Goal: Task Accomplishment & Management: Use online tool/utility

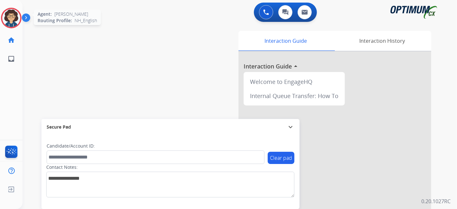
click at [19, 19] on img at bounding box center [11, 18] width 18 height 18
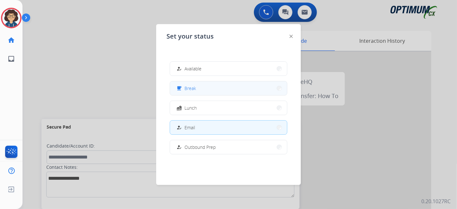
click at [220, 84] on button "free_breakfast Break" at bounding box center [228, 88] width 117 height 14
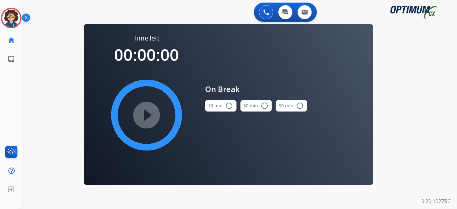
click at [222, 104] on button "10 min radio_button_unchecked" at bounding box center [220, 106] width 31 height 12
click at [150, 115] on mat-icon "play_circle_filled" at bounding box center [147, 115] width 8 height 8
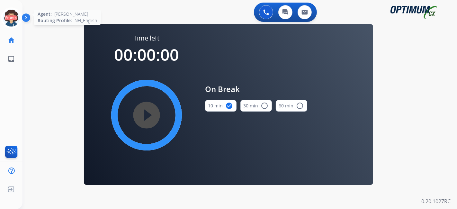
click at [8, 17] on icon at bounding box center [11, 18] width 21 height 21
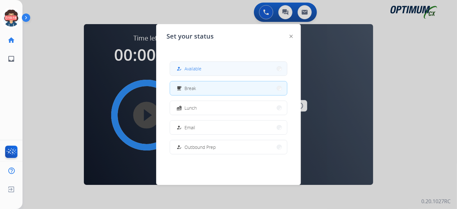
click at [227, 66] on button "how_to_reg Available" at bounding box center [228, 69] width 117 height 14
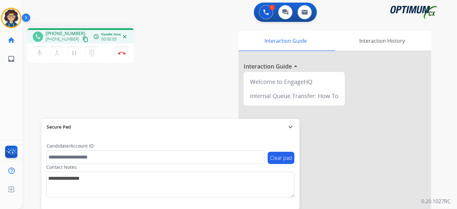
click at [83, 38] on mat-icon "content_copy" at bounding box center [86, 39] width 6 height 6
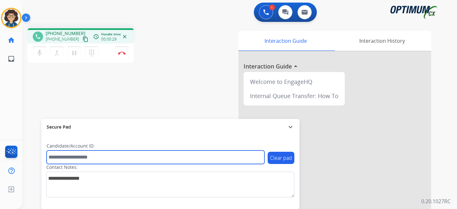
click at [117, 159] on input "text" at bounding box center [156, 156] width 218 height 13
paste input "*******"
type input "*******"
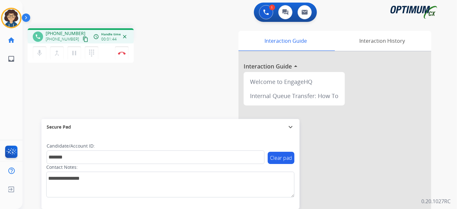
click at [154, 87] on div "phone [PHONE_NUMBER] [PHONE_NUMBER] content_copy access_time Call metrics Queue…" at bounding box center [231, 157] width 419 height 268
click at [123, 52] on img at bounding box center [122, 52] width 8 height 3
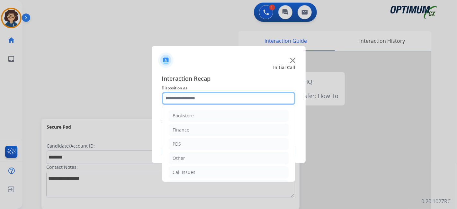
click at [227, 101] on input "text" at bounding box center [228, 98] width 133 height 13
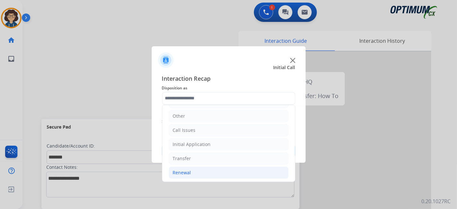
click at [202, 170] on li "Renewal" at bounding box center [229, 172] width 120 height 12
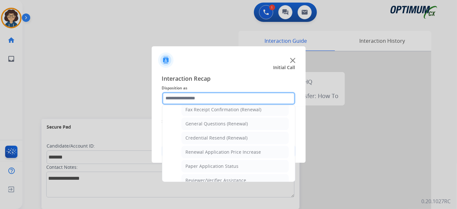
scroll to position [175, 0]
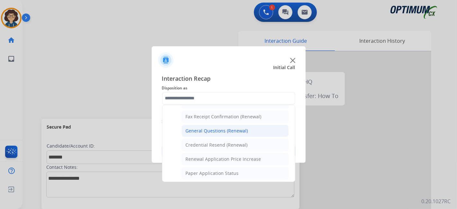
click at [249, 128] on li "General Questions (Renewal)" at bounding box center [234, 131] width 107 height 12
type input "**********"
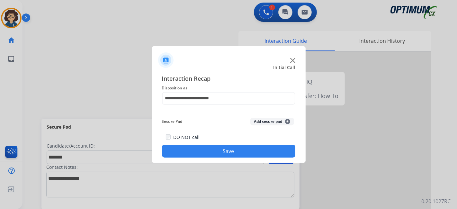
click at [261, 125] on button "Add secure pad +" at bounding box center [272, 121] width 44 height 8
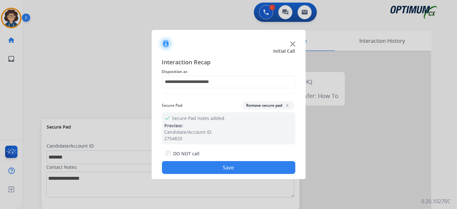
click at [243, 165] on button "Save" at bounding box center [228, 167] width 133 height 13
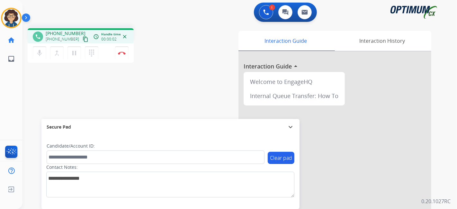
click at [83, 40] on mat-icon "content_copy" at bounding box center [86, 39] width 6 height 6
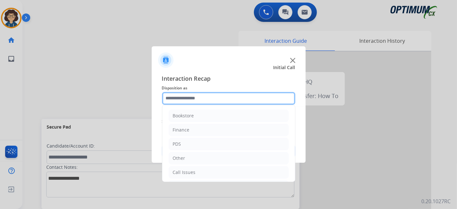
click at [248, 101] on input "text" at bounding box center [228, 98] width 133 height 13
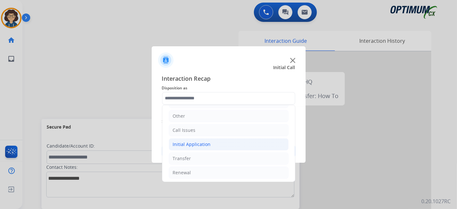
click at [243, 147] on li "Initial Application" at bounding box center [229, 144] width 120 height 12
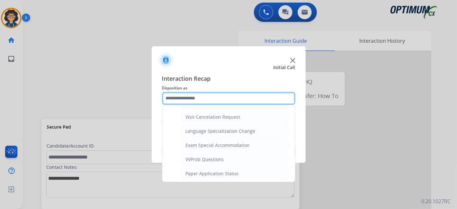
scroll to position [325, 0]
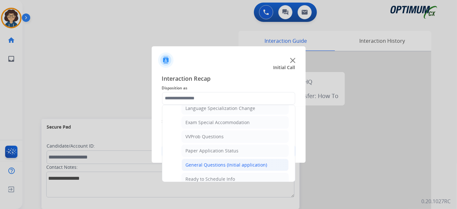
click at [267, 159] on li "General Questions (Initial application)" at bounding box center [234, 165] width 107 height 12
type input "**********"
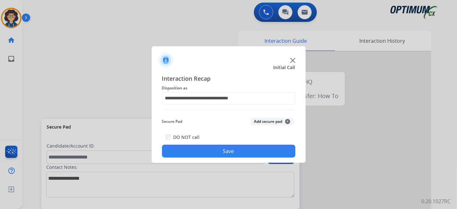
click at [251, 146] on button "Save" at bounding box center [228, 150] width 133 height 13
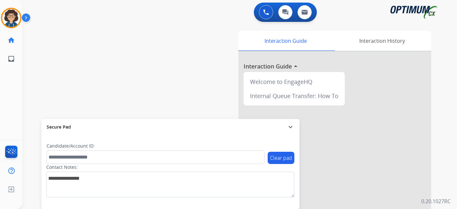
click at [251, 146] on div "Candidate/Account ID:" at bounding box center [156, 153] width 218 height 21
click at [141, 84] on div "swap_horiz Break voice bridge close_fullscreen Connect 3-Way Call merge_type Se…" at bounding box center [231, 157] width 419 height 268
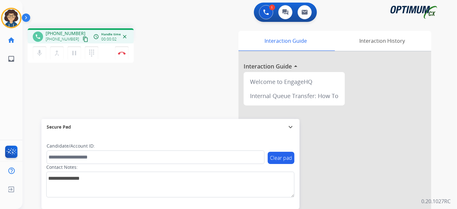
click at [83, 38] on mat-icon "content_copy" at bounding box center [86, 39] width 6 height 6
click at [161, 45] on div "phone [PHONE_NUMBER] [PHONE_NUMBER] content_copy access_time Call metrics Queue…" at bounding box center [108, 46] width 161 height 36
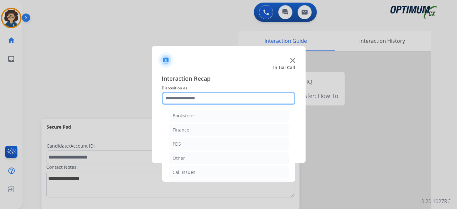
click at [206, 100] on input "text" at bounding box center [228, 98] width 133 height 13
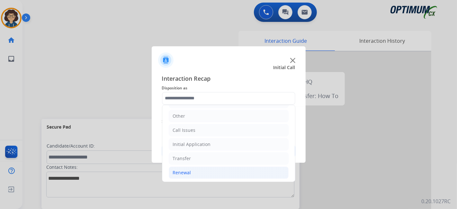
click at [209, 168] on li "Renewal" at bounding box center [229, 172] width 120 height 12
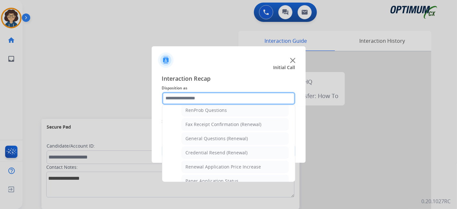
scroll to position [169, 0]
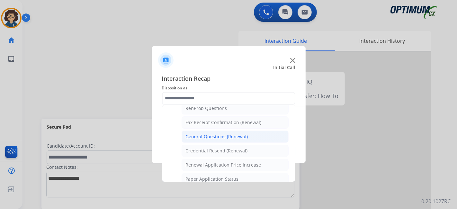
click at [238, 134] on div "General Questions (Renewal)" at bounding box center [217, 136] width 62 height 6
type input "**********"
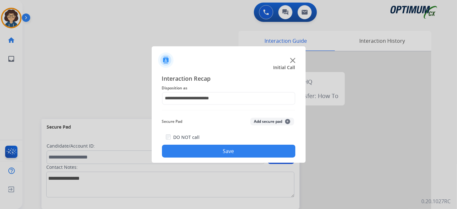
click at [248, 149] on button "Save" at bounding box center [228, 150] width 133 height 13
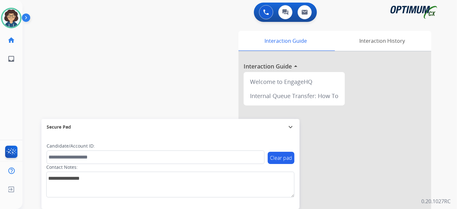
click at [165, 93] on div "swap_horiz Break voice bridge close_fullscreen Connect 3-Way Call merge_type Se…" at bounding box center [231, 157] width 419 height 268
click at [164, 35] on div "swap_horiz Break voice bridge close_fullscreen Connect 3-Way Call merge_type Se…" at bounding box center [231, 157] width 419 height 268
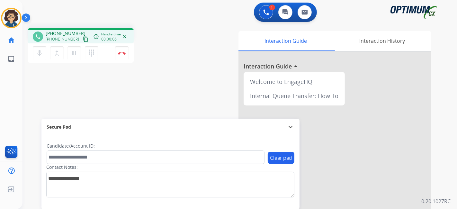
click at [83, 39] on mat-icon "content_copy" at bounding box center [86, 39] width 6 height 6
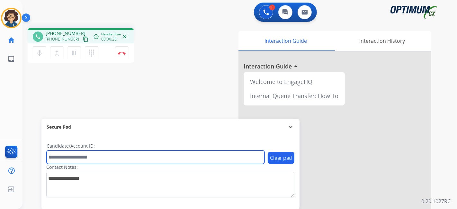
click at [110, 158] on input "text" at bounding box center [156, 156] width 218 height 13
paste input "*******"
type input "*******"
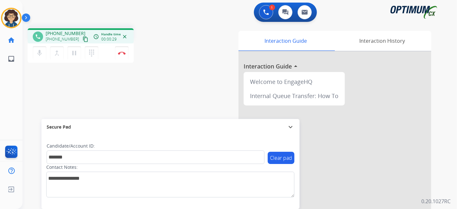
click at [164, 97] on div "phone [PHONE_NUMBER] [PHONE_NUMBER] content_copy access_time Call metrics Queue…" at bounding box center [231, 157] width 419 height 268
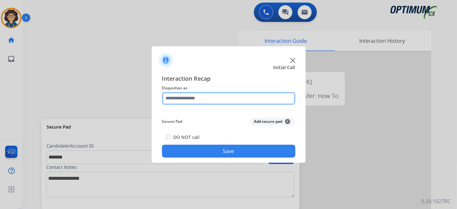
click at [202, 97] on input "text" at bounding box center [228, 98] width 133 height 13
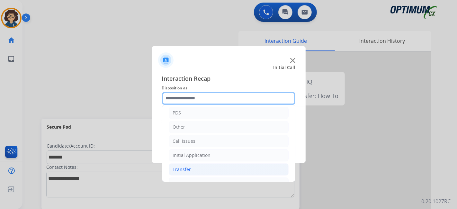
scroll to position [42, 0]
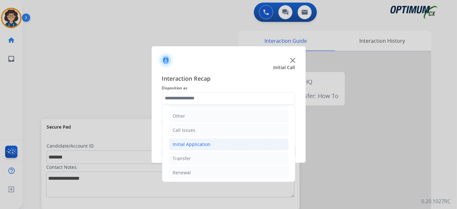
drag, startPoint x: 218, startPoint y: 140, endPoint x: 275, endPoint y: 138, distance: 57.8
click at [218, 139] on li "Initial Application" at bounding box center [229, 144] width 120 height 12
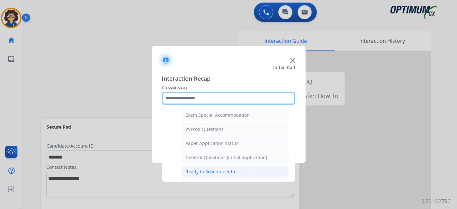
scroll to position [333, 0]
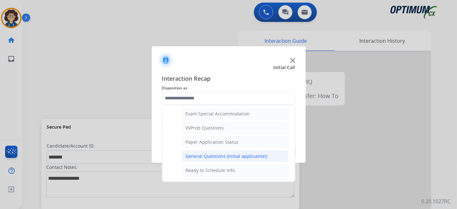
click at [242, 153] on div "General Questions (Initial application)" at bounding box center [227, 156] width 82 height 6
type input "**********"
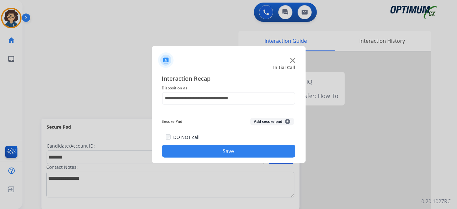
click at [267, 124] on button "Add secure pad +" at bounding box center [272, 121] width 44 height 8
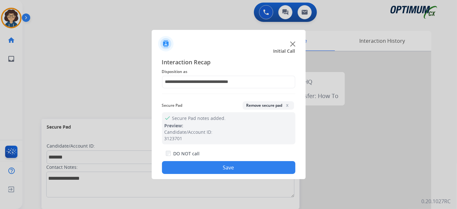
click at [227, 169] on button "Save" at bounding box center [228, 167] width 133 height 13
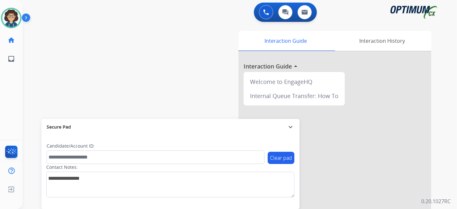
click at [104, 52] on div "swap_horiz Break voice bridge close_fullscreen Connect 3-Way Call merge_type Se…" at bounding box center [231, 157] width 419 height 268
drag, startPoint x: 135, startPoint y: 16, endPoint x: 78, endPoint y: 97, distance: 99.0
click at [78, 97] on div "swap_horiz Break voice bridge close_fullscreen Connect 3-Way Call merge_type Se…" at bounding box center [231, 157] width 419 height 268
click at [152, 57] on div "swap_horiz Break voice bridge close_fullscreen Connect 3-Way Call merge_type Se…" at bounding box center [231, 157] width 419 height 268
click at [158, 57] on div "swap_horiz Break voice bridge close_fullscreen Connect 3-Way Call merge_type Se…" at bounding box center [231, 157] width 419 height 268
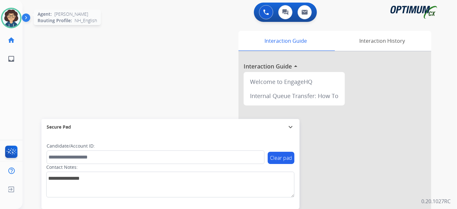
click at [6, 19] on img at bounding box center [11, 18] width 18 height 18
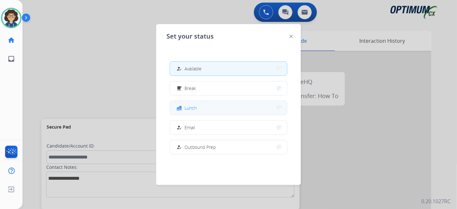
click at [220, 109] on button "fastfood Lunch" at bounding box center [228, 108] width 117 height 14
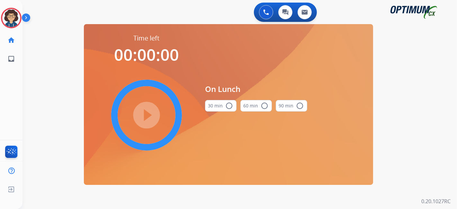
click at [220, 109] on button "30 min radio_button_unchecked" at bounding box center [220, 106] width 31 height 12
click at [447, 108] on div "0 Voice Interactions 0 Chat Interactions 0 Email Interactions swap_horiz Break …" at bounding box center [239, 104] width 434 height 209
click at [150, 113] on mat-icon "play_circle_filled" at bounding box center [147, 115] width 8 height 8
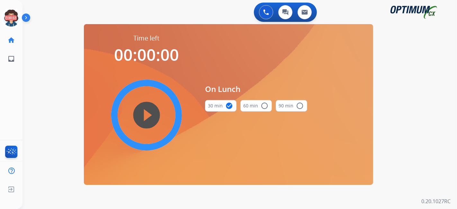
click at [22, 18] on div at bounding box center [28, 19] width 13 height 13
click at [9, 21] on icon at bounding box center [11, 18] width 21 height 21
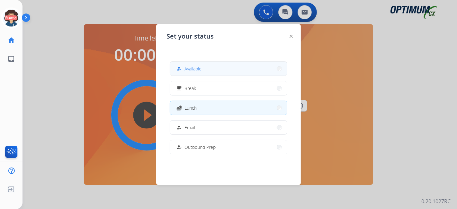
click at [194, 72] on div "how_to_reg Available" at bounding box center [188, 69] width 26 height 8
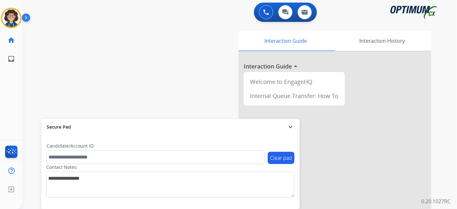
click at [456, 122] on div "0 Voice Interactions 0 Chat Interactions 0 Email Interactions swap_horiz Break …" at bounding box center [239, 104] width 434 height 209
click at [186, 103] on div "swap_horiz Break voice bridge close_fullscreen Connect 3-Way Call merge_type Se…" at bounding box center [231, 157] width 419 height 268
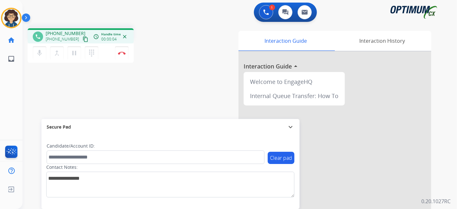
click at [83, 41] on mat-icon "content_copy" at bounding box center [86, 39] width 6 height 6
click at [108, 165] on div "Contact Notes:" at bounding box center [170, 180] width 248 height 33
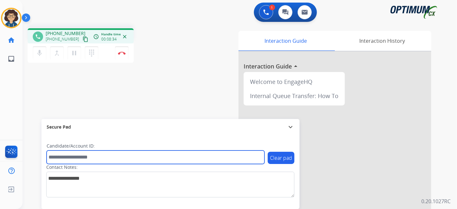
click at [108, 158] on input "text" at bounding box center [156, 156] width 218 height 13
paste input "*******"
type input "*******"
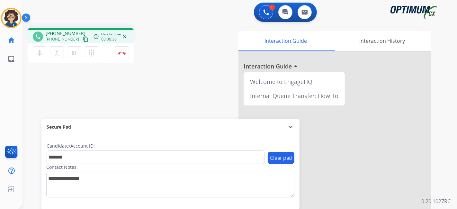
click at [171, 66] on div "phone [PHONE_NUMBER] [PHONE_NUMBER] content_copy access_time Call metrics Queue…" at bounding box center [231, 157] width 419 height 268
click at [126, 54] on button "Disconnect" at bounding box center [121, 52] width 13 height 13
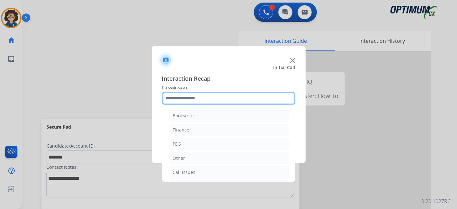
click at [215, 96] on input "text" at bounding box center [228, 98] width 133 height 13
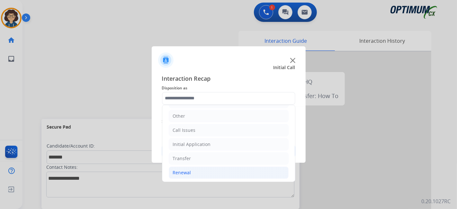
click at [204, 168] on li "Renewal" at bounding box center [229, 172] width 120 height 12
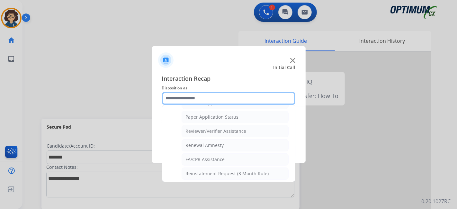
scroll to position [226, 0]
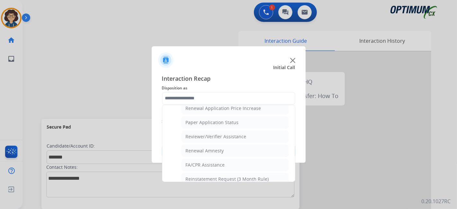
click at [247, 132] on li "Reviewer/Verifier Assistance" at bounding box center [234, 136] width 107 height 12
type input "**********"
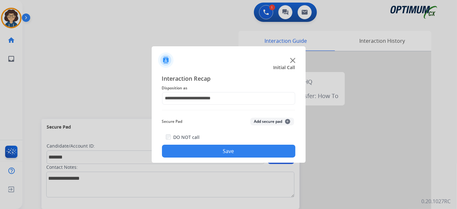
click at [263, 117] on div "Secure Pad Add secure pad +" at bounding box center [228, 121] width 133 height 13
click at [264, 123] on button "Add secure pad +" at bounding box center [272, 121] width 44 height 8
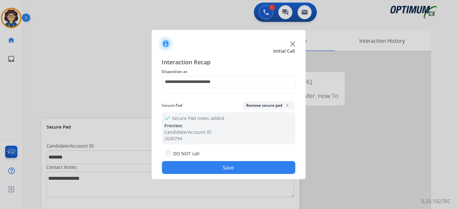
click at [242, 163] on button "Save" at bounding box center [228, 167] width 133 height 13
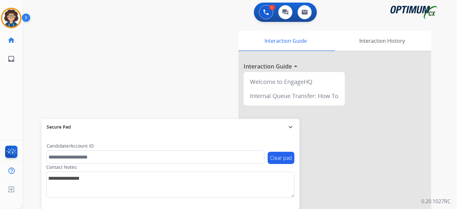
click at [175, 68] on div "swap_horiz Break voice bridge close_fullscreen Connect 3-Way Call merge_type Se…" at bounding box center [231, 157] width 419 height 268
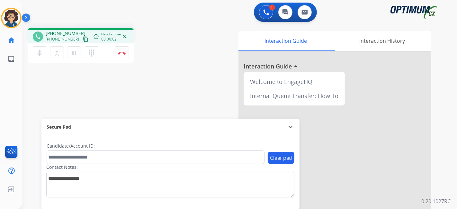
click at [82, 40] on button "content_copy" at bounding box center [86, 39] width 8 height 8
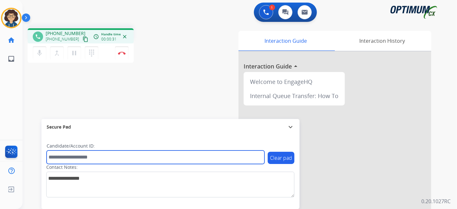
click at [94, 155] on input "text" at bounding box center [156, 156] width 218 height 13
paste input "*******"
type input "*******"
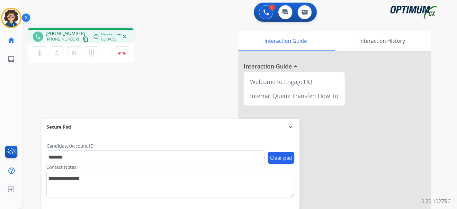
click at [148, 68] on div "phone [PHONE_NUMBER] [PHONE_NUMBER] content_copy access_time Call metrics Queue…" at bounding box center [231, 157] width 419 height 268
click at [124, 55] on button "Disconnect" at bounding box center [121, 52] width 13 height 13
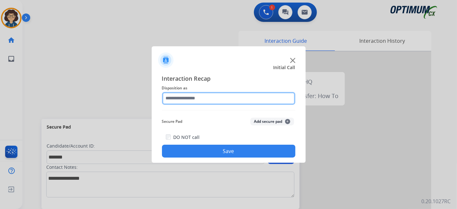
click at [223, 97] on input "text" at bounding box center [228, 98] width 133 height 13
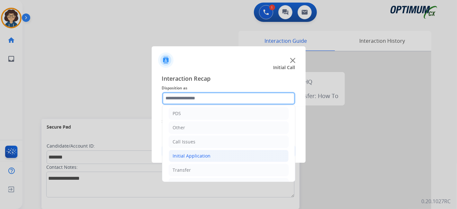
scroll to position [42, 0]
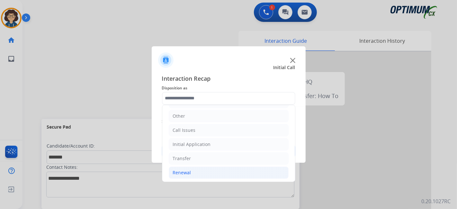
click at [230, 167] on li "Renewal" at bounding box center [229, 172] width 120 height 12
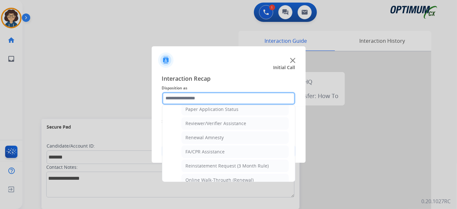
scroll to position [240, 0]
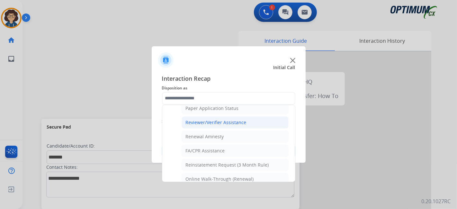
click at [247, 123] on li "Reviewer/Verifier Assistance" at bounding box center [234, 122] width 107 height 12
type input "**********"
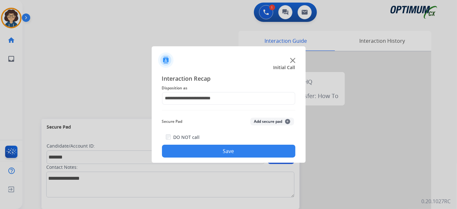
click at [257, 118] on button "Add secure pad +" at bounding box center [272, 121] width 44 height 8
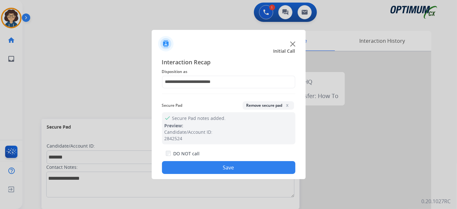
drag, startPoint x: 250, startPoint y: 164, endPoint x: 247, endPoint y: 159, distance: 5.9
click at [249, 164] on button "Save" at bounding box center [228, 167] width 133 height 13
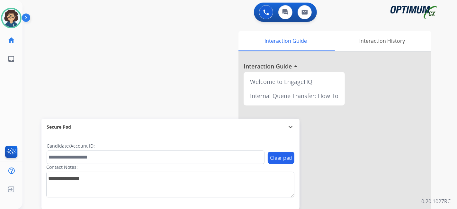
click at [99, 46] on div "swap_horiz Break voice bridge close_fullscreen Connect 3-Way Call merge_type Se…" at bounding box center [231, 157] width 419 height 268
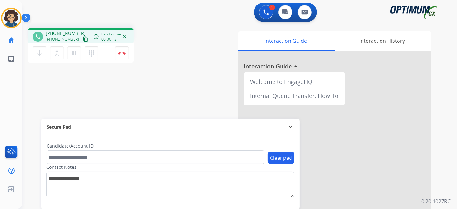
click at [83, 40] on mat-icon "content_copy" at bounding box center [86, 39] width 6 height 6
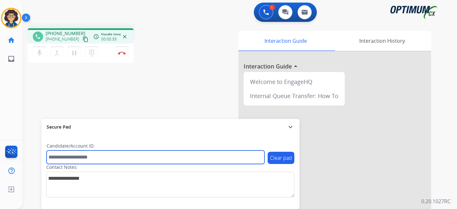
click at [110, 159] on input "text" at bounding box center [156, 156] width 218 height 13
paste input "*******"
type input "*******"
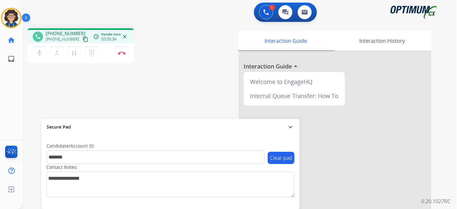
click at [157, 95] on div "phone [PHONE_NUMBER] [PHONE_NUMBER] content_copy access_time Call metrics Queue…" at bounding box center [231, 157] width 419 height 268
click at [76, 56] on mat-icon "pause" at bounding box center [74, 53] width 8 height 8
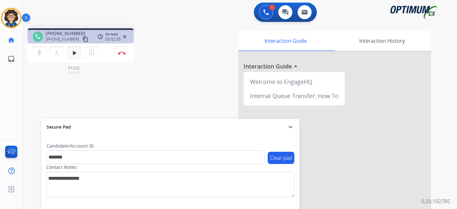
click at [76, 55] on mat-icon "play_arrow" at bounding box center [74, 53] width 8 height 8
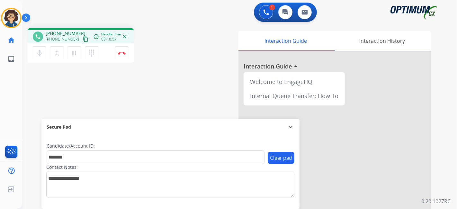
click at [204, 73] on div "Interaction Guide Interaction History Interaction Guide arrow_drop_up Welcome t…" at bounding box center [311, 161] width 239 height 260
click at [122, 52] on img at bounding box center [122, 52] width 8 height 3
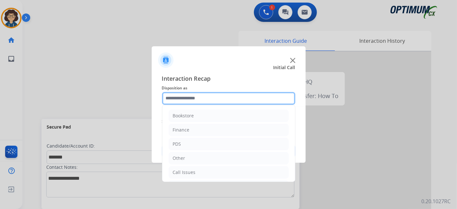
click at [246, 104] on input "text" at bounding box center [228, 98] width 133 height 13
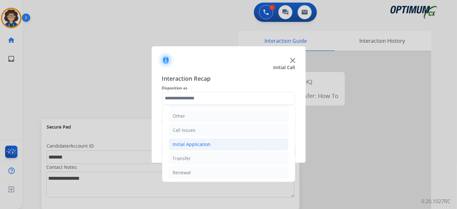
click at [222, 146] on li "Initial Application" at bounding box center [229, 144] width 120 height 12
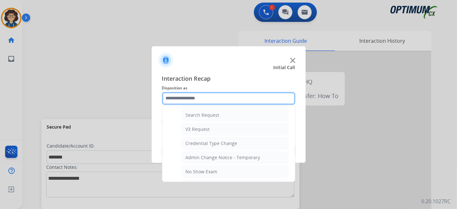
scroll to position [236, 0]
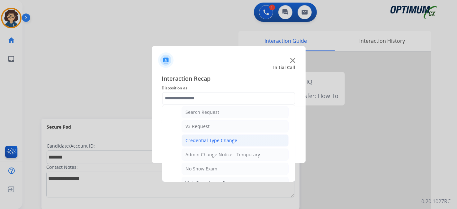
click at [255, 135] on li "Credential Type Change" at bounding box center [234, 140] width 107 height 12
type input "**********"
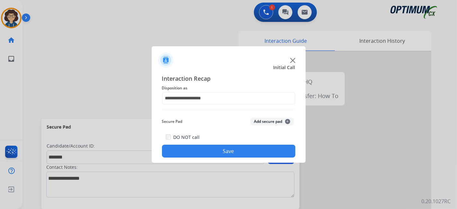
click at [265, 125] on button "Add secure pad +" at bounding box center [272, 121] width 44 height 8
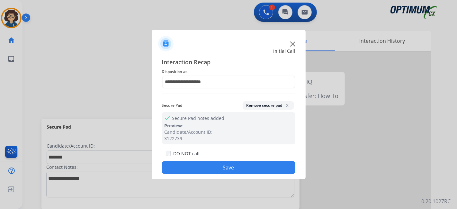
click at [237, 173] on button "Save" at bounding box center [228, 167] width 133 height 13
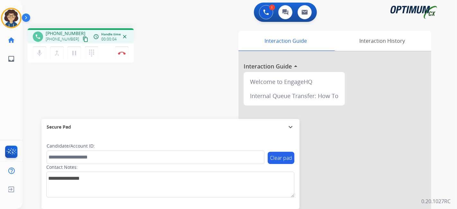
click at [83, 40] on mat-icon "content_copy" at bounding box center [86, 39] width 6 height 6
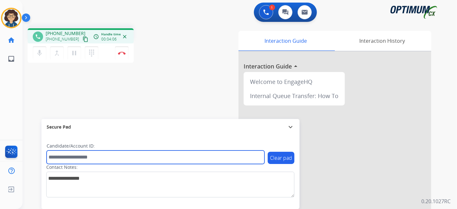
click at [94, 156] on input "text" at bounding box center [156, 156] width 218 height 13
paste input "*******"
type input "*******"
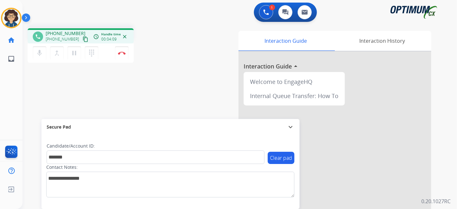
click at [143, 86] on div "phone [PHONE_NUMBER] [PHONE_NUMBER] content_copy access_time Call metrics Queue…" at bounding box center [231, 157] width 419 height 268
click at [126, 54] on button "Disconnect" at bounding box center [121, 52] width 13 height 13
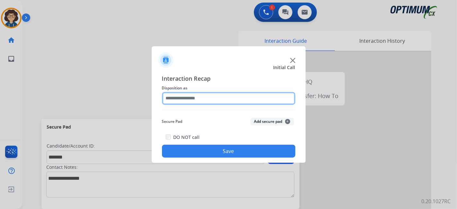
click at [219, 97] on input "text" at bounding box center [228, 98] width 133 height 13
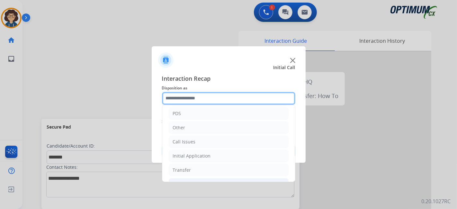
scroll to position [42, 0]
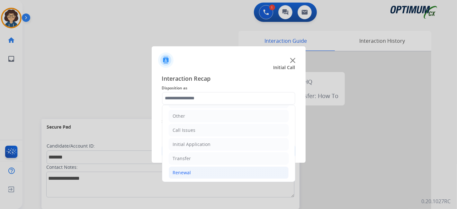
click at [208, 172] on li "Renewal" at bounding box center [229, 172] width 120 height 12
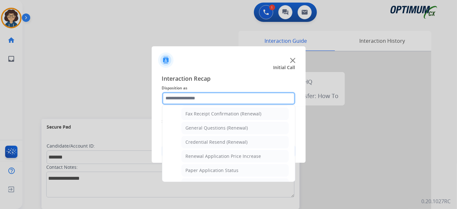
scroll to position [157, 0]
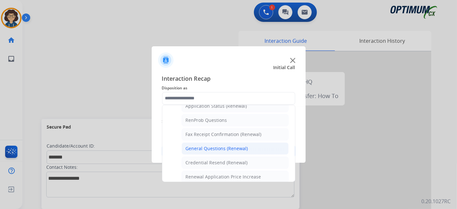
click at [269, 144] on li "General Questions (Renewal)" at bounding box center [234, 148] width 107 height 12
type input "**********"
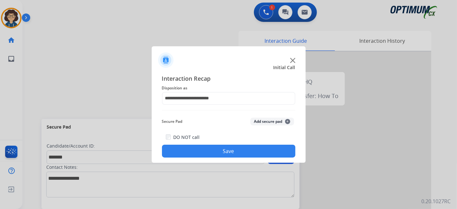
click at [273, 119] on button "Add secure pad +" at bounding box center [272, 121] width 44 height 8
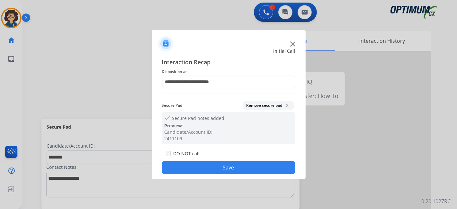
click at [234, 167] on button "Save" at bounding box center [228, 167] width 133 height 13
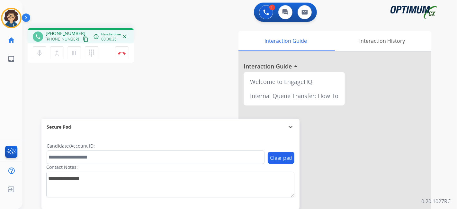
click at [83, 37] on mat-icon "content_copy" at bounding box center [86, 39] width 6 height 6
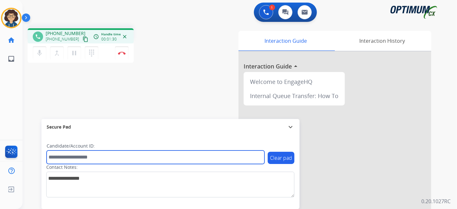
click at [106, 158] on input "text" at bounding box center [156, 156] width 218 height 13
paste input "*******"
type input "*******"
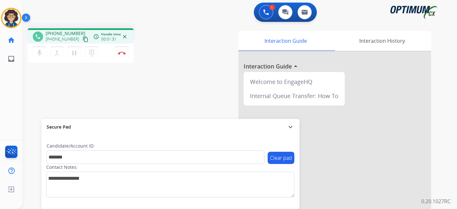
click at [149, 92] on div "phone [PHONE_NUMBER] [PHONE_NUMBER] content_copy access_time Call metrics Queue…" at bounding box center [231, 157] width 419 height 268
click at [199, 100] on div "Interaction Guide Interaction History Interaction Guide arrow_drop_up Welcome t…" at bounding box center [311, 161] width 239 height 260
click at [120, 53] on img at bounding box center [122, 52] width 8 height 3
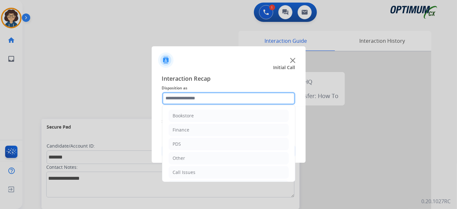
click at [204, 101] on input "text" at bounding box center [228, 98] width 133 height 13
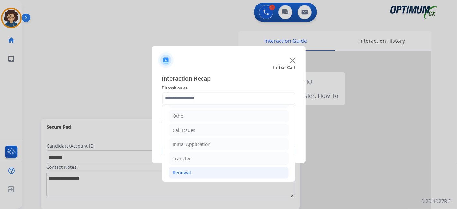
click at [203, 172] on li "Renewal" at bounding box center [229, 172] width 120 height 12
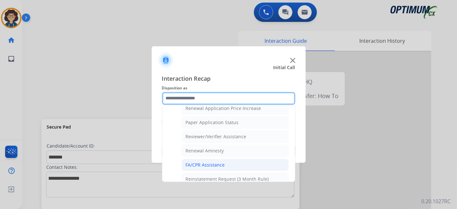
scroll to position [224, 0]
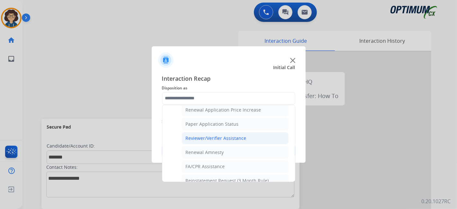
click at [230, 135] on div "Reviewer/Verifier Assistance" at bounding box center [216, 138] width 61 height 6
type input "**********"
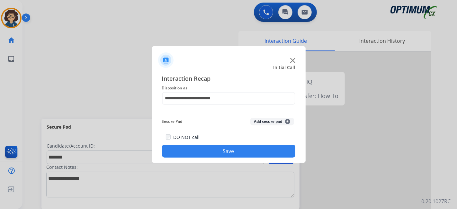
click at [263, 120] on button "Add secure pad +" at bounding box center [272, 121] width 44 height 8
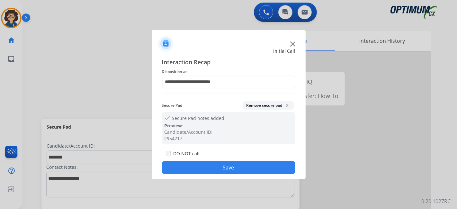
click at [240, 165] on button "Save" at bounding box center [228, 167] width 133 height 13
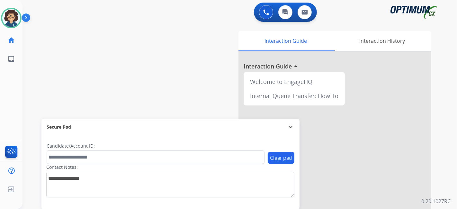
click at [161, 74] on div "swap_horiz Break voice bridge close_fullscreen Connect 3-Way Call merge_type Se…" at bounding box center [231, 157] width 419 height 268
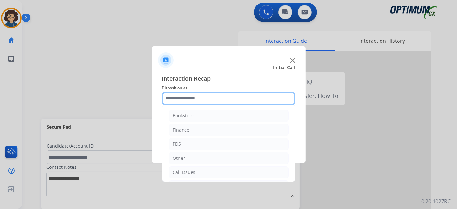
click at [224, 102] on input "text" at bounding box center [228, 98] width 133 height 13
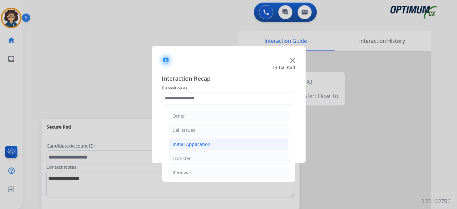
click at [214, 147] on li "Initial Application" at bounding box center [229, 144] width 120 height 12
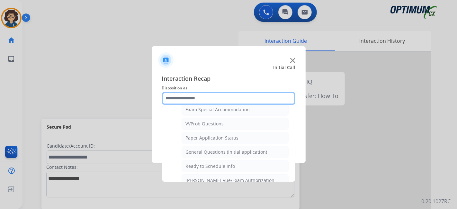
scroll to position [344, 0]
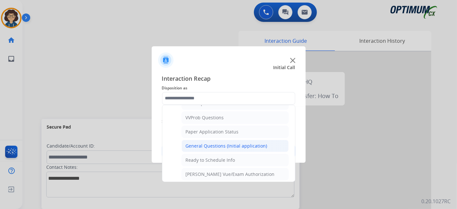
click at [255, 143] on div "General Questions (Initial application)" at bounding box center [227, 146] width 82 height 6
type input "**********"
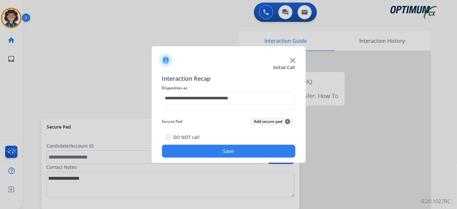
click at [231, 147] on button "Save" at bounding box center [228, 150] width 133 height 13
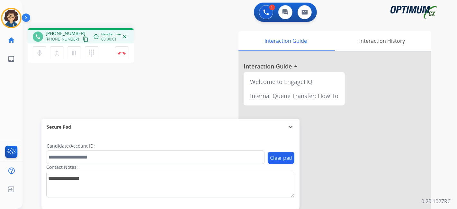
click at [83, 40] on mat-icon "content_copy" at bounding box center [86, 39] width 6 height 6
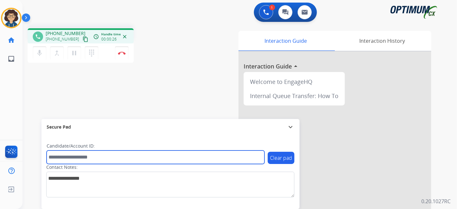
click at [104, 162] on input "text" at bounding box center [156, 156] width 218 height 13
paste input "*******"
type input "*******"
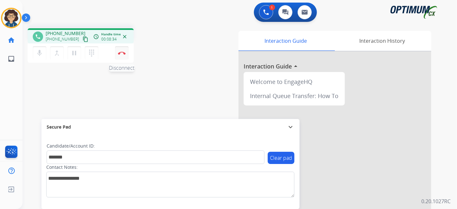
click at [123, 52] on img at bounding box center [122, 52] width 8 height 3
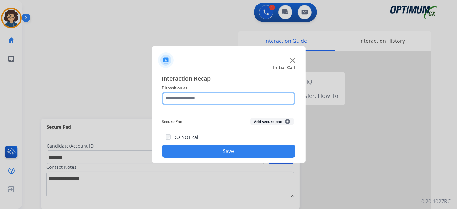
click at [207, 101] on input "text" at bounding box center [228, 98] width 133 height 13
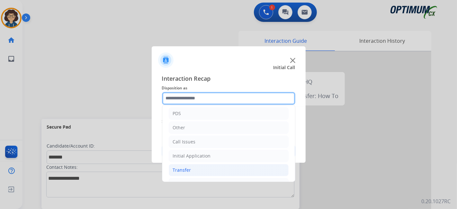
scroll to position [42, 0]
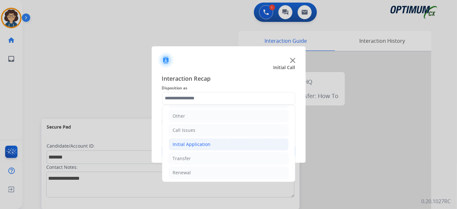
click at [228, 140] on li "Initial Application" at bounding box center [229, 144] width 120 height 12
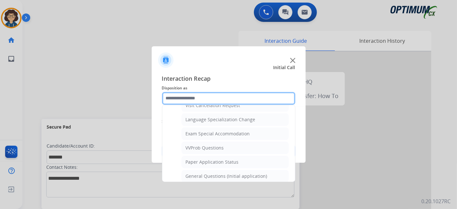
scroll to position [315, 0]
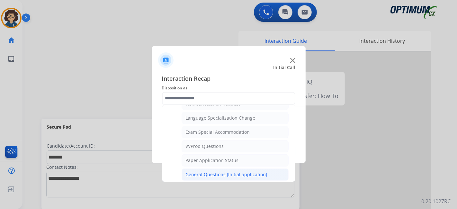
click at [252, 171] on div "General Questions (Initial application)" at bounding box center [227, 174] width 82 height 6
type input "**********"
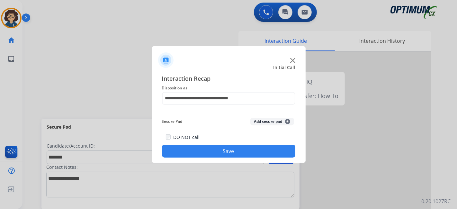
click at [269, 122] on button "Add secure pad +" at bounding box center [272, 121] width 44 height 8
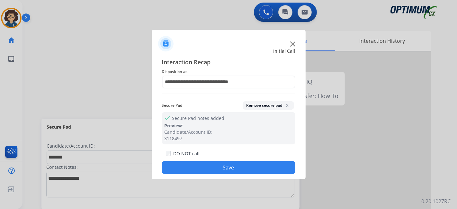
click at [233, 166] on button "Save" at bounding box center [228, 167] width 133 height 13
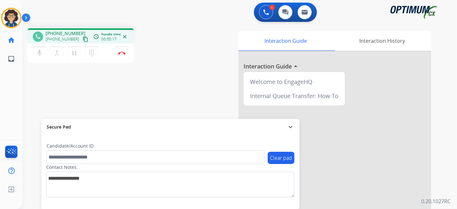
click at [83, 41] on mat-icon "content_copy" at bounding box center [86, 39] width 6 height 6
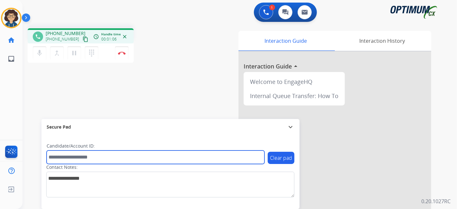
click at [105, 156] on input "text" at bounding box center [156, 156] width 218 height 13
paste input "*******"
type input "*******"
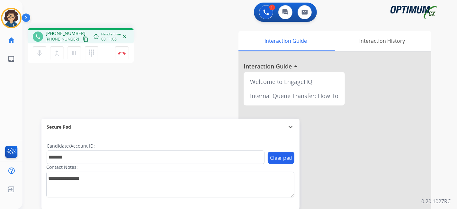
click at [175, 33] on div "phone [PHONE_NUMBER] [PHONE_NUMBER] content_copy access_time Call metrics Queue…" at bounding box center [108, 46] width 161 height 36
click at [126, 54] on button "Disconnect" at bounding box center [121, 52] width 13 height 13
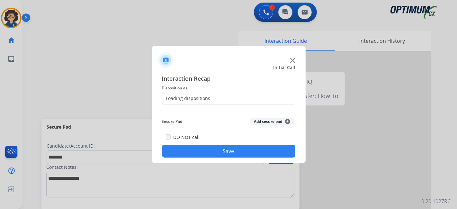
click at [217, 100] on div "Loading dispositions..." at bounding box center [228, 98] width 133 height 13
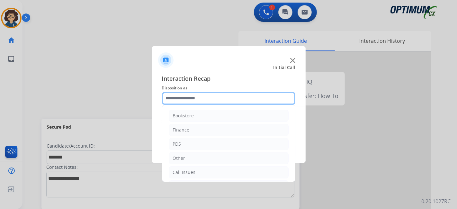
click at [216, 99] on input "text" at bounding box center [228, 98] width 133 height 13
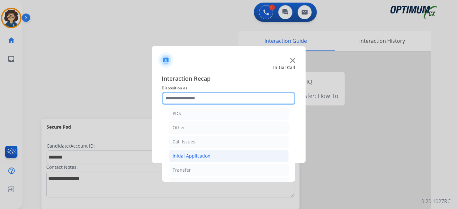
scroll to position [42, 0]
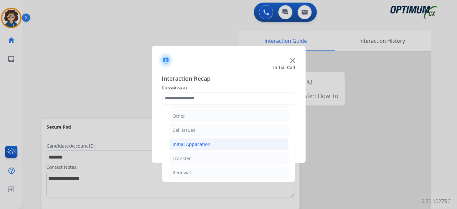
click at [220, 147] on li "Initial Application" at bounding box center [229, 144] width 120 height 12
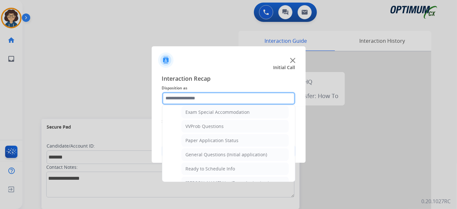
scroll to position [336, 0]
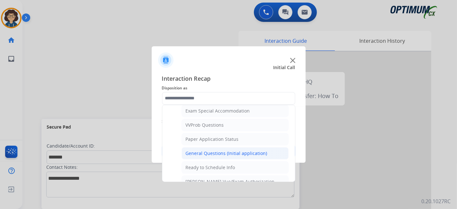
click at [253, 150] on div "General Questions (Initial application)" at bounding box center [227, 153] width 82 height 6
type input "**********"
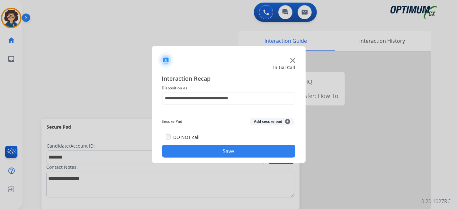
click at [267, 118] on button "Add secure pad +" at bounding box center [272, 121] width 44 height 8
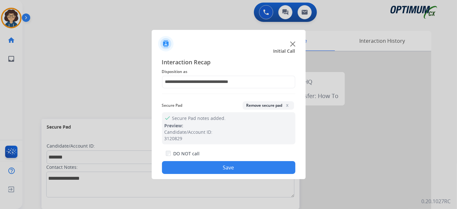
click at [228, 163] on button "Save" at bounding box center [228, 167] width 133 height 13
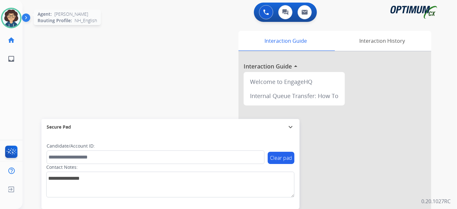
drag, startPoint x: 12, startPoint y: 4, endPoint x: 12, endPoint y: 8, distance: 3.5
click at [12, 5] on div "[PERSON_NAME] Available Edit Avatar Agent: [PERSON_NAME] Profile: NH_English ho…" at bounding box center [11, 34] width 22 height 68
click at [13, 11] on img at bounding box center [11, 18] width 18 height 18
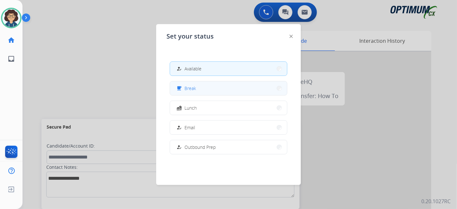
click at [202, 90] on button "free_breakfast Break" at bounding box center [228, 88] width 117 height 14
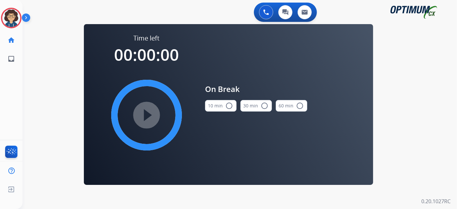
click at [217, 105] on button "10 min radio_button_unchecked" at bounding box center [220, 106] width 31 height 12
click at [150, 119] on mat-icon "play_circle_filled" at bounding box center [147, 115] width 8 height 8
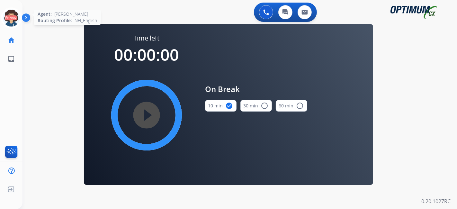
click at [11, 19] on icon at bounding box center [11, 18] width 21 height 21
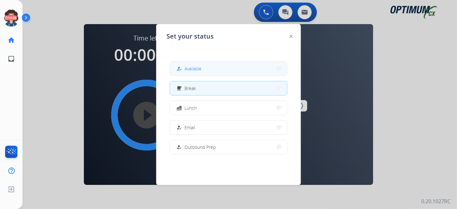
click at [228, 71] on button "how_to_reg Available" at bounding box center [228, 69] width 117 height 14
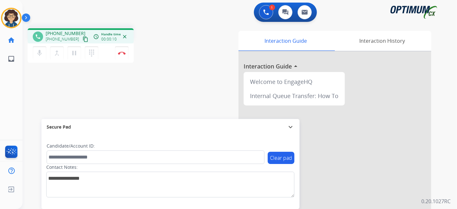
click at [83, 39] on mat-icon "content_copy" at bounding box center [86, 39] width 6 height 6
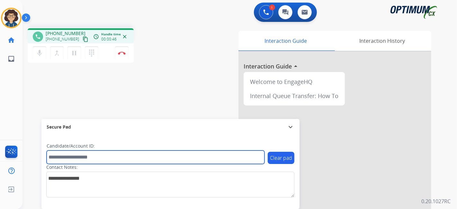
click at [109, 156] on input "text" at bounding box center [156, 156] width 218 height 13
paste input "*******"
type input "*******"
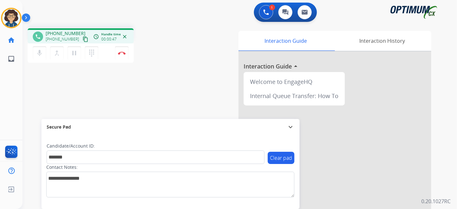
click at [146, 101] on div "phone [PHONE_NUMBER] [PHONE_NUMBER] content_copy access_time Call metrics Queue…" at bounding box center [231, 157] width 419 height 268
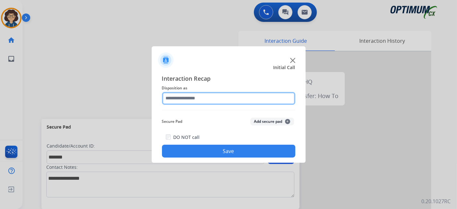
click at [214, 100] on input "text" at bounding box center [228, 98] width 133 height 13
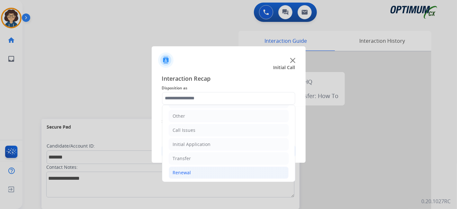
click at [209, 169] on li "Renewal" at bounding box center [229, 172] width 120 height 12
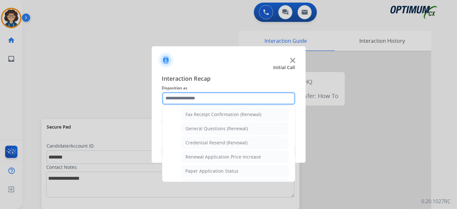
scroll to position [176, 0]
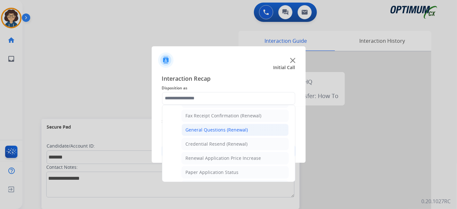
click at [240, 130] on li "General Questions (Renewal)" at bounding box center [234, 130] width 107 height 12
type input "**********"
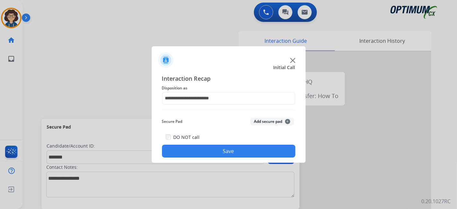
click at [254, 122] on button "Add secure pad +" at bounding box center [272, 121] width 44 height 8
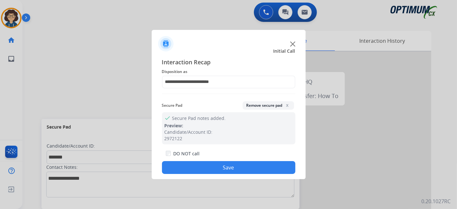
click at [228, 170] on button "Save" at bounding box center [228, 167] width 133 height 13
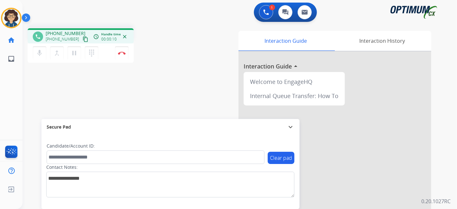
click at [83, 38] on mat-icon "content_copy" at bounding box center [86, 39] width 6 height 6
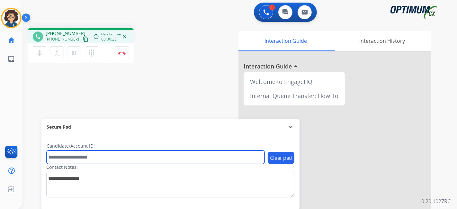
click at [93, 160] on input "text" at bounding box center [156, 156] width 218 height 13
paste input "*******"
type input "*******"
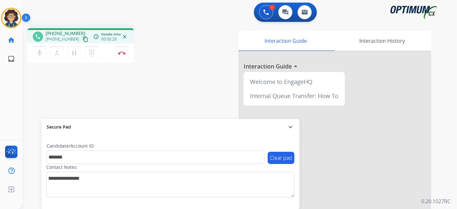
click at [149, 94] on div "phone [PHONE_NUMBER] [PHONE_NUMBER] content_copy access_time Call metrics Queue…" at bounding box center [231, 157] width 419 height 268
click at [124, 54] on img at bounding box center [122, 52] width 8 height 3
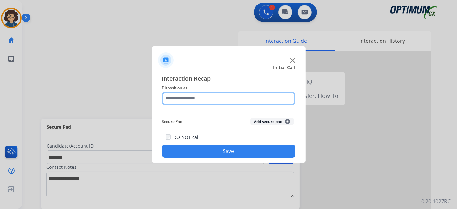
click at [227, 100] on input "text" at bounding box center [228, 98] width 133 height 13
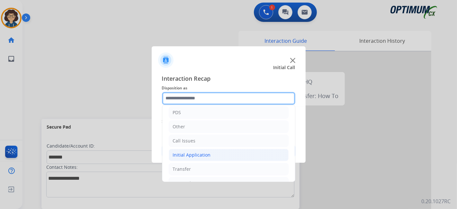
scroll to position [42, 0]
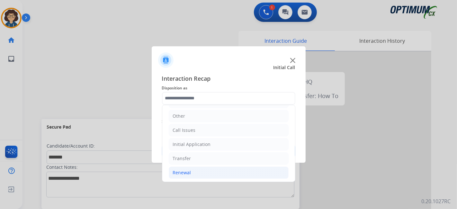
click at [211, 170] on li "Renewal" at bounding box center [229, 172] width 120 height 12
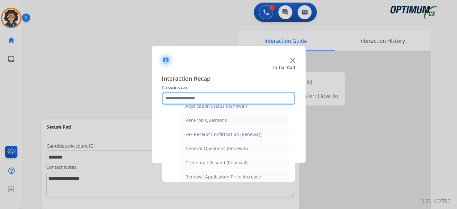
scroll to position [163, 0]
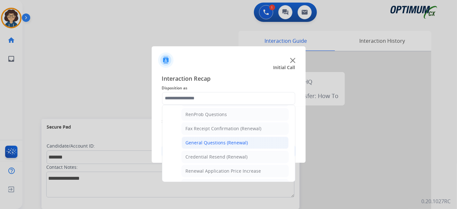
click at [239, 140] on div "General Questions (Renewal)" at bounding box center [217, 142] width 62 height 6
type input "**********"
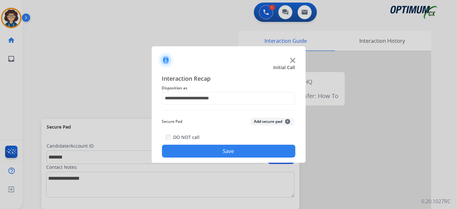
click at [275, 127] on div "Secure Pad Add secure pad +" at bounding box center [228, 121] width 133 height 13
click at [275, 120] on button "Add secure pad +" at bounding box center [272, 121] width 44 height 8
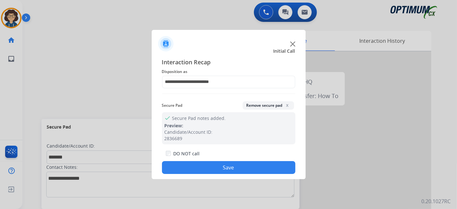
click at [255, 161] on button "Save" at bounding box center [228, 167] width 133 height 13
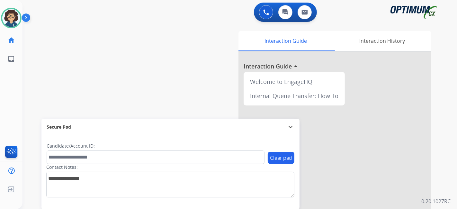
click at [43, 91] on div "swap_horiz Break voice bridge close_fullscreen Connect 3-Way Call merge_type Se…" at bounding box center [231, 157] width 419 height 268
click at [13, 23] on img at bounding box center [11, 18] width 18 height 18
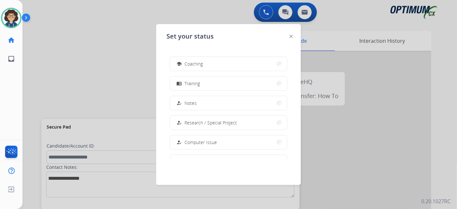
scroll to position [100, 0]
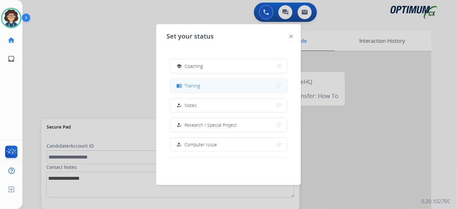
click at [245, 88] on button "menu_book Training" at bounding box center [228, 86] width 117 height 14
